Goal: Task Accomplishment & Management: Use online tool/utility

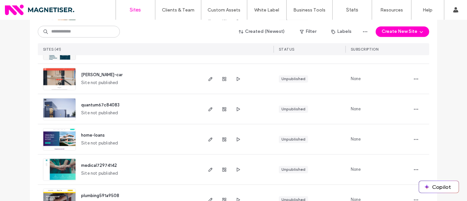
scroll to position [1126, 0]
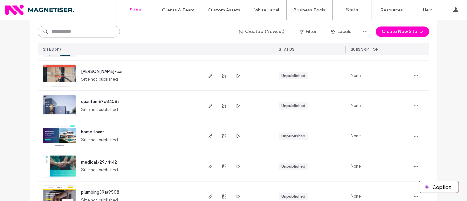
click at [71, 32] on input at bounding box center [79, 32] width 82 height 12
type input "**********"
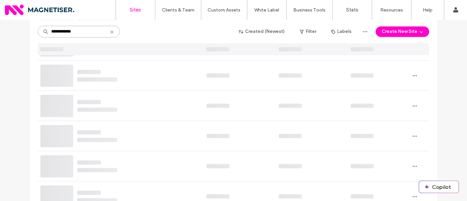
scroll to position [47, 0]
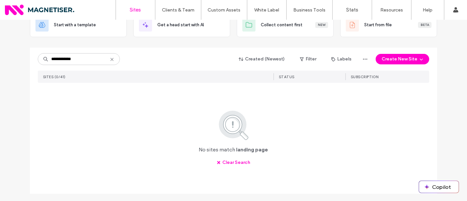
click at [110, 57] on icon at bounding box center [111, 59] width 5 height 5
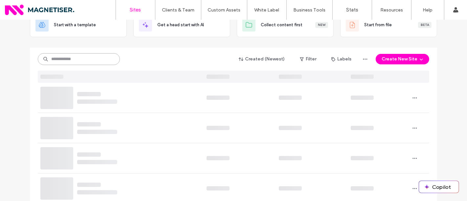
scroll to position [0, 0]
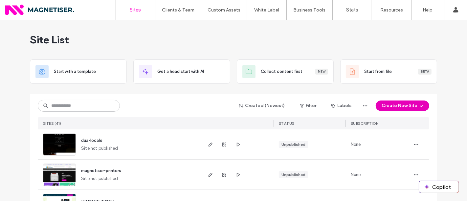
click at [399, 108] on button "Create New Site" at bounding box center [401, 105] width 53 height 11
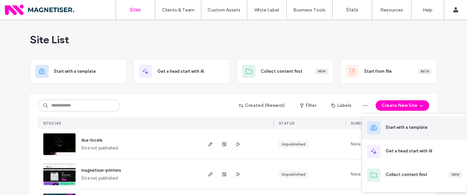
click at [430, 129] on div "Start with a template" at bounding box center [423, 127] width 76 height 7
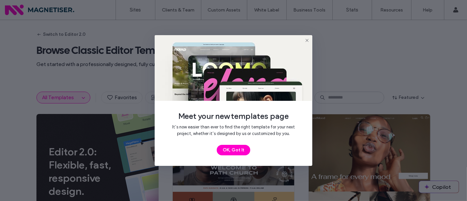
click at [309, 40] on icon at bounding box center [306, 40] width 5 height 5
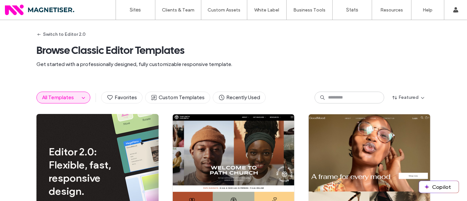
click at [47, 99] on span "All Templates" at bounding box center [58, 97] width 32 height 6
click at [81, 97] on icon "button" at bounding box center [83, 97] width 5 height 5
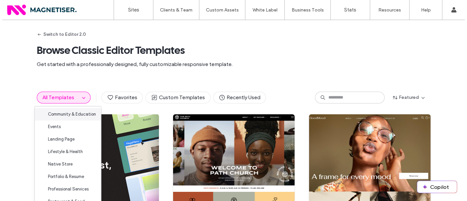
scroll to position [58, 0]
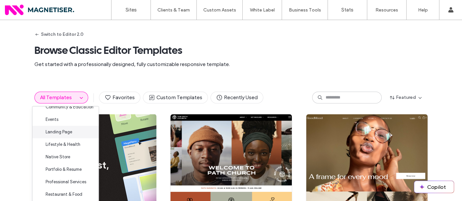
click at [68, 130] on span "Landing Page" at bounding box center [59, 132] width 27 height 7
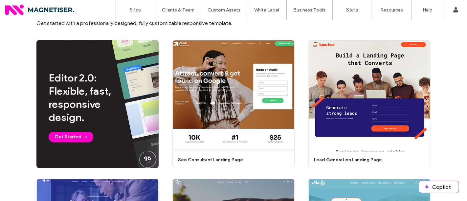
scroll to position [48, 0]
